Goal: Communication & Community: Share content

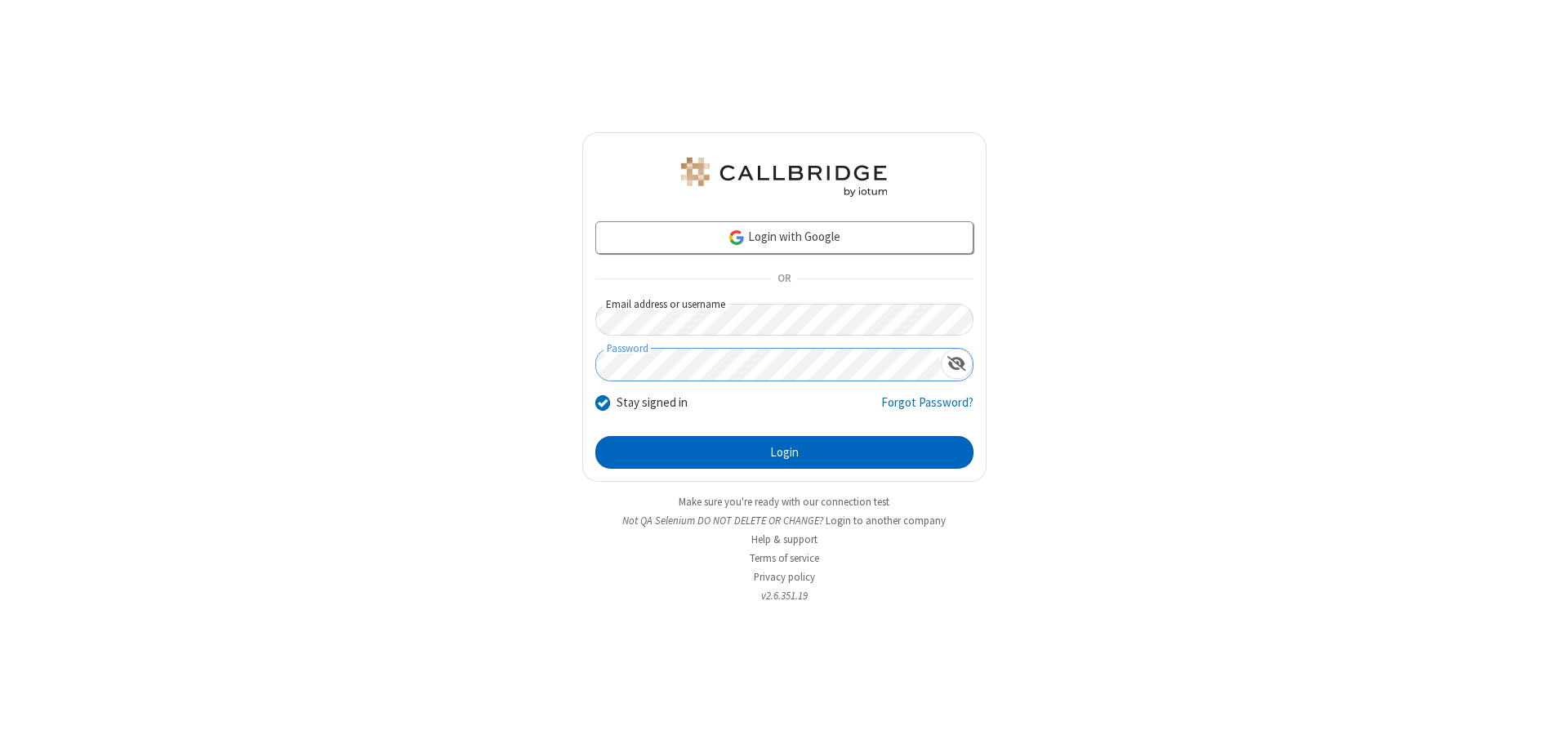
click at [784, 453] on button "Login" at bounding box center [784, 453] width 378 height 33
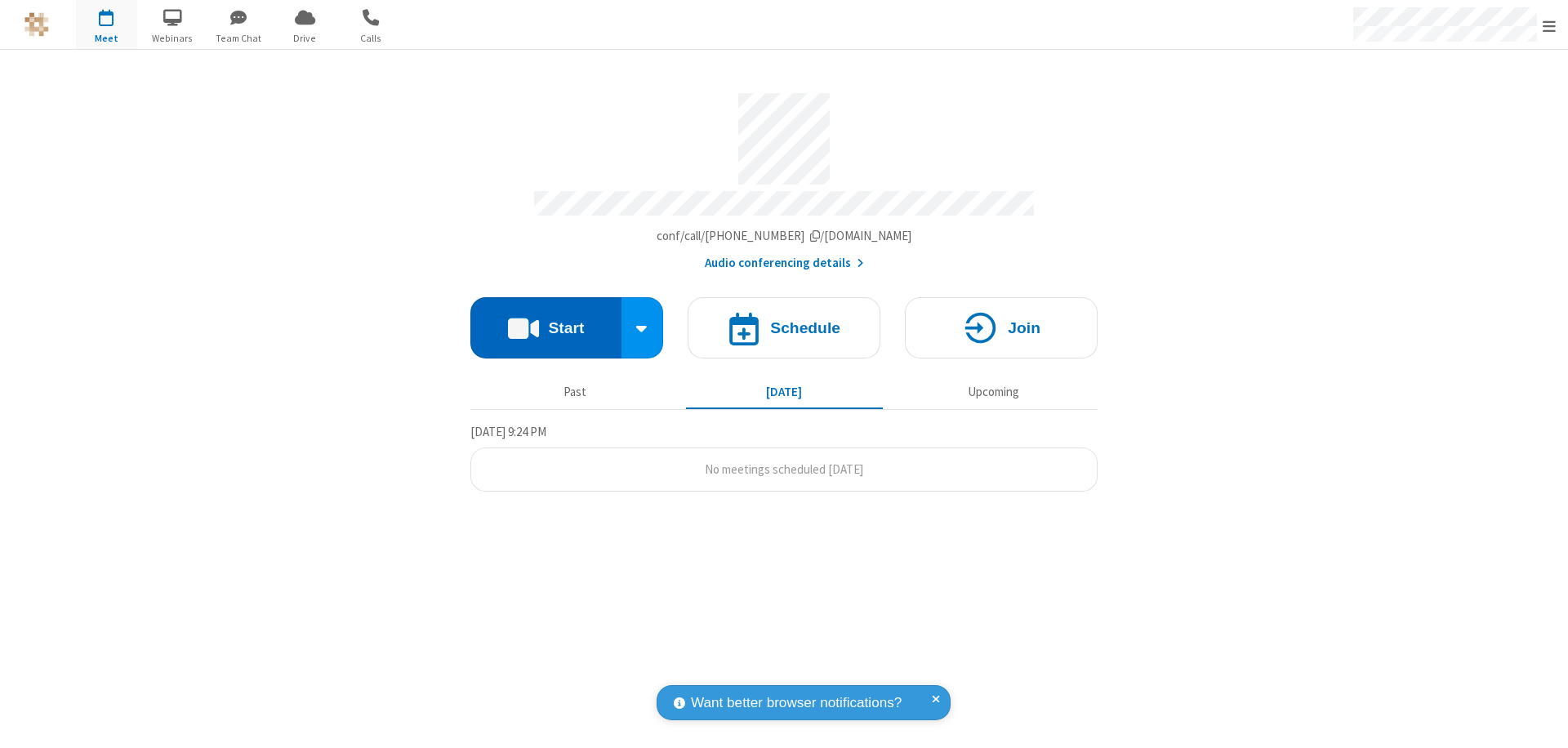
click at [546, 320] on button "Start" at bounding box center [545, 327] width 151 height 61
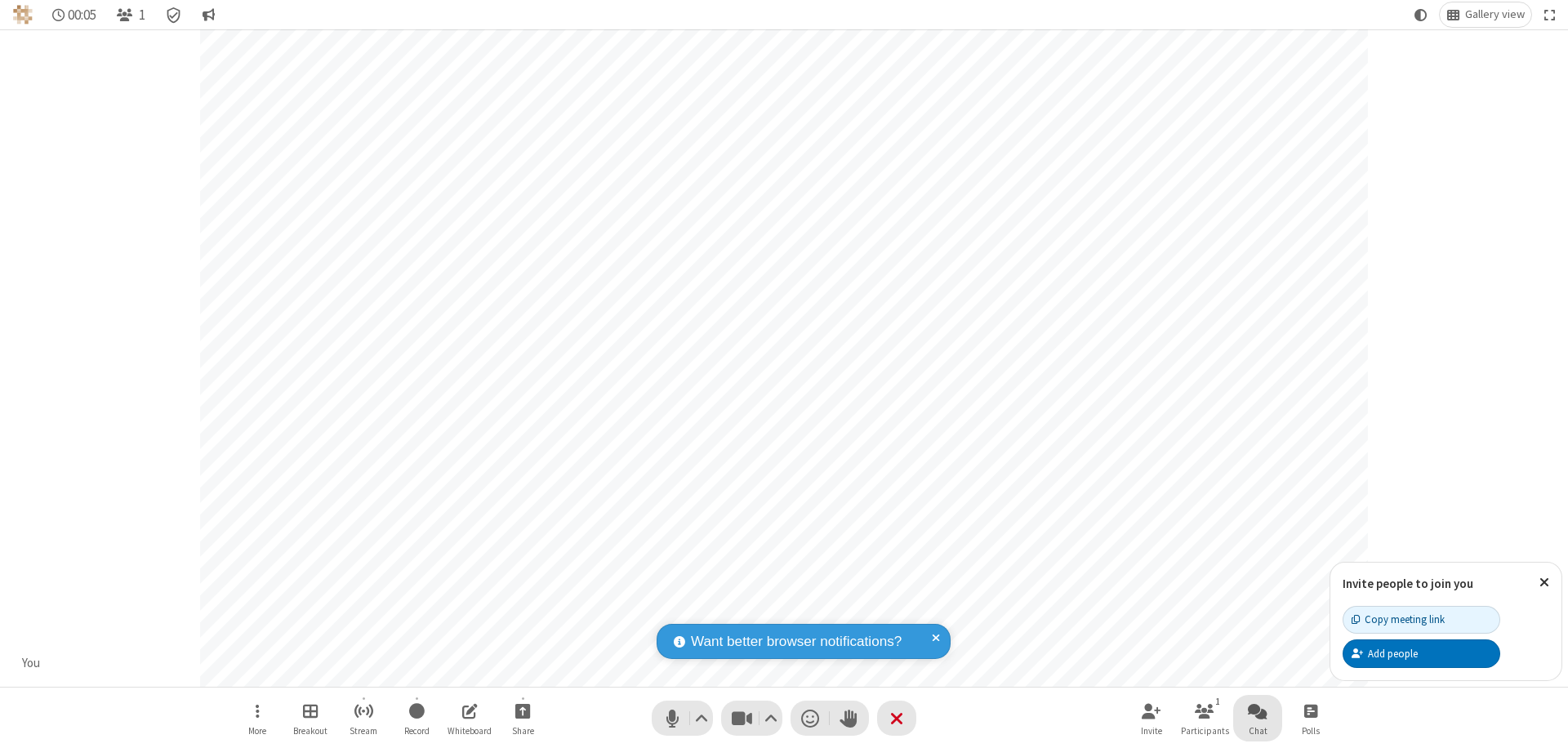
click at [1258, 711] on span "Open chat" at bounding box center [1258, 711] width 19 height 20
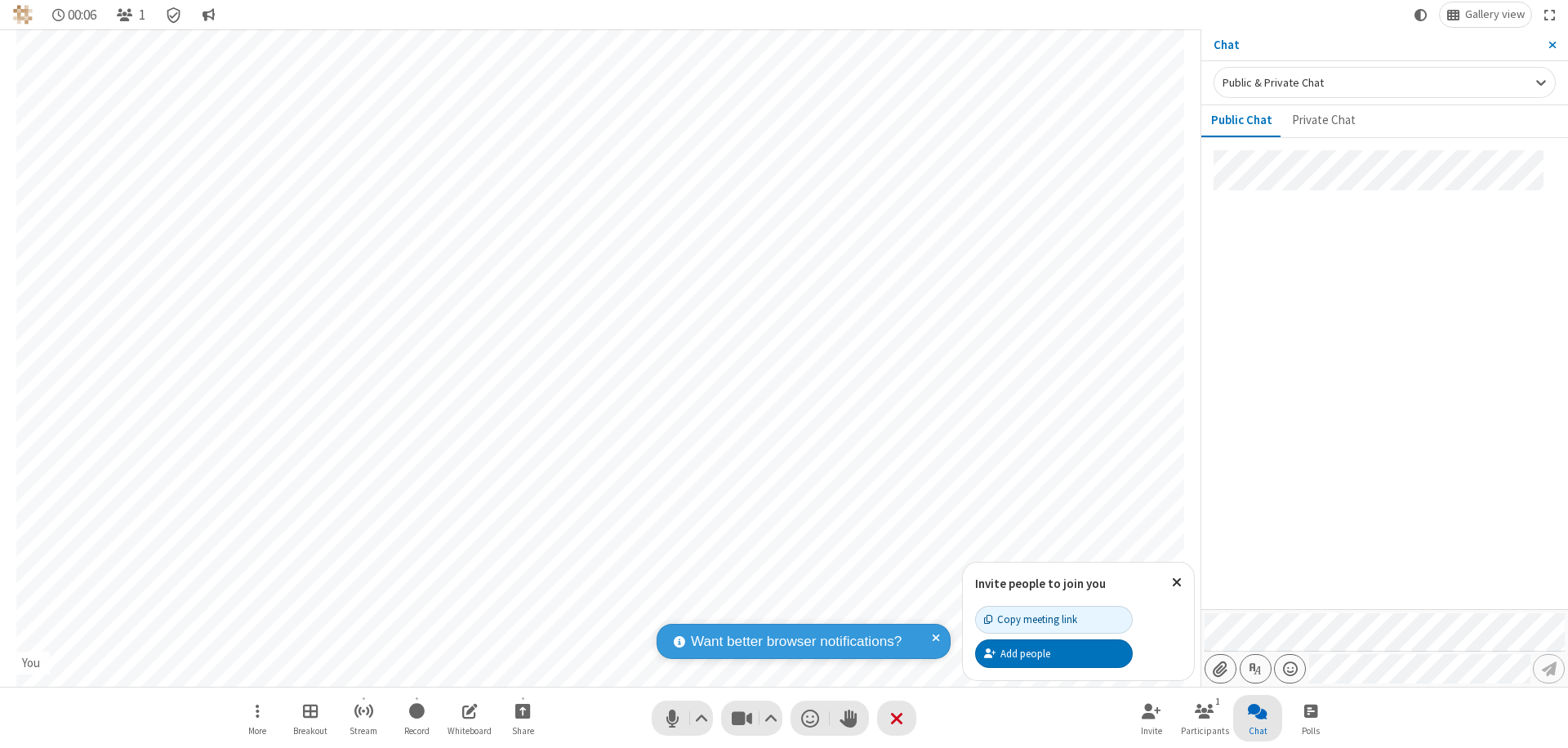
type input "C:\fakepath\doc_test.docx"
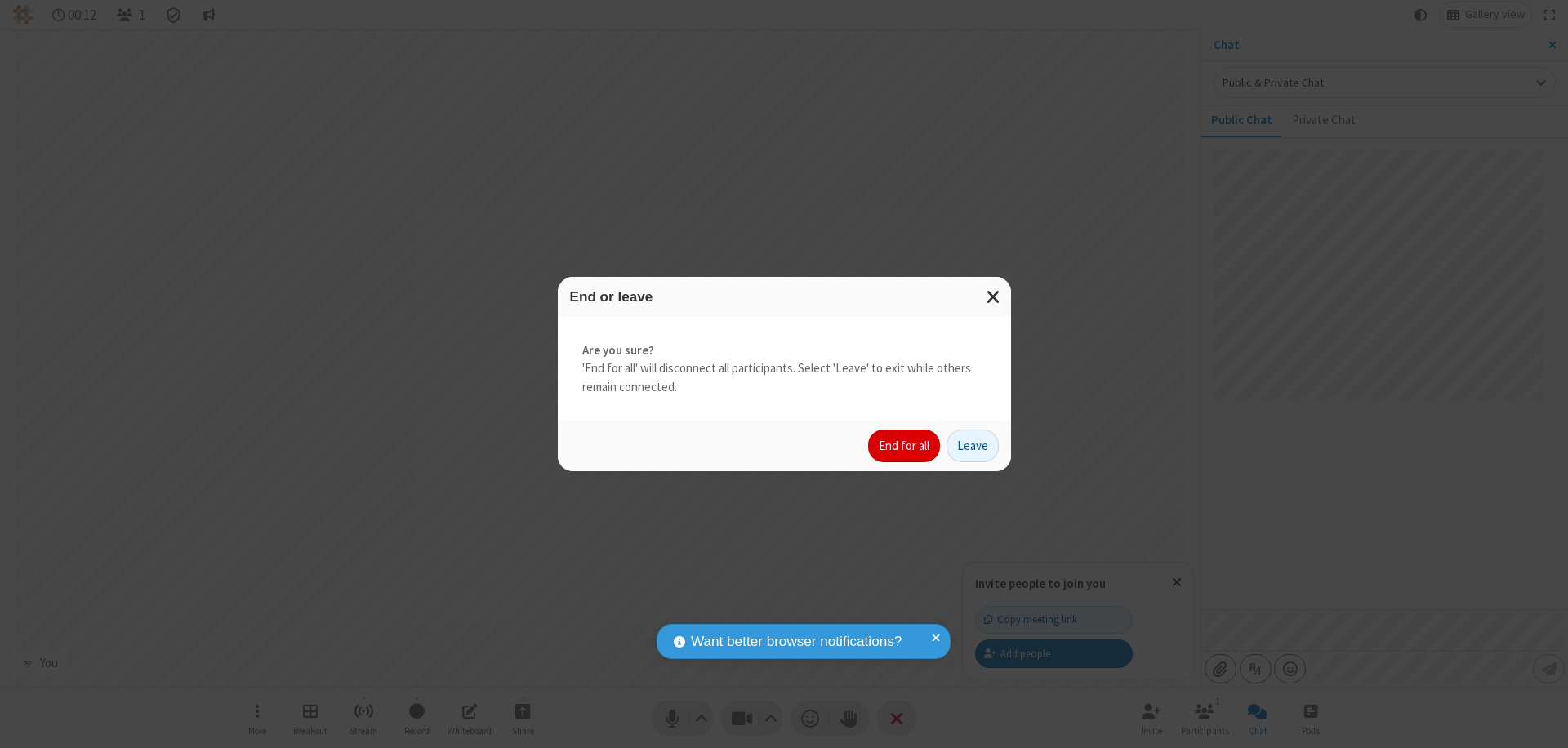
click at [905, 446] on button "End for all" at bounding box center [904, 445] width 72 height 33
